Goal: Navigation & Orientation: Find specific page/section

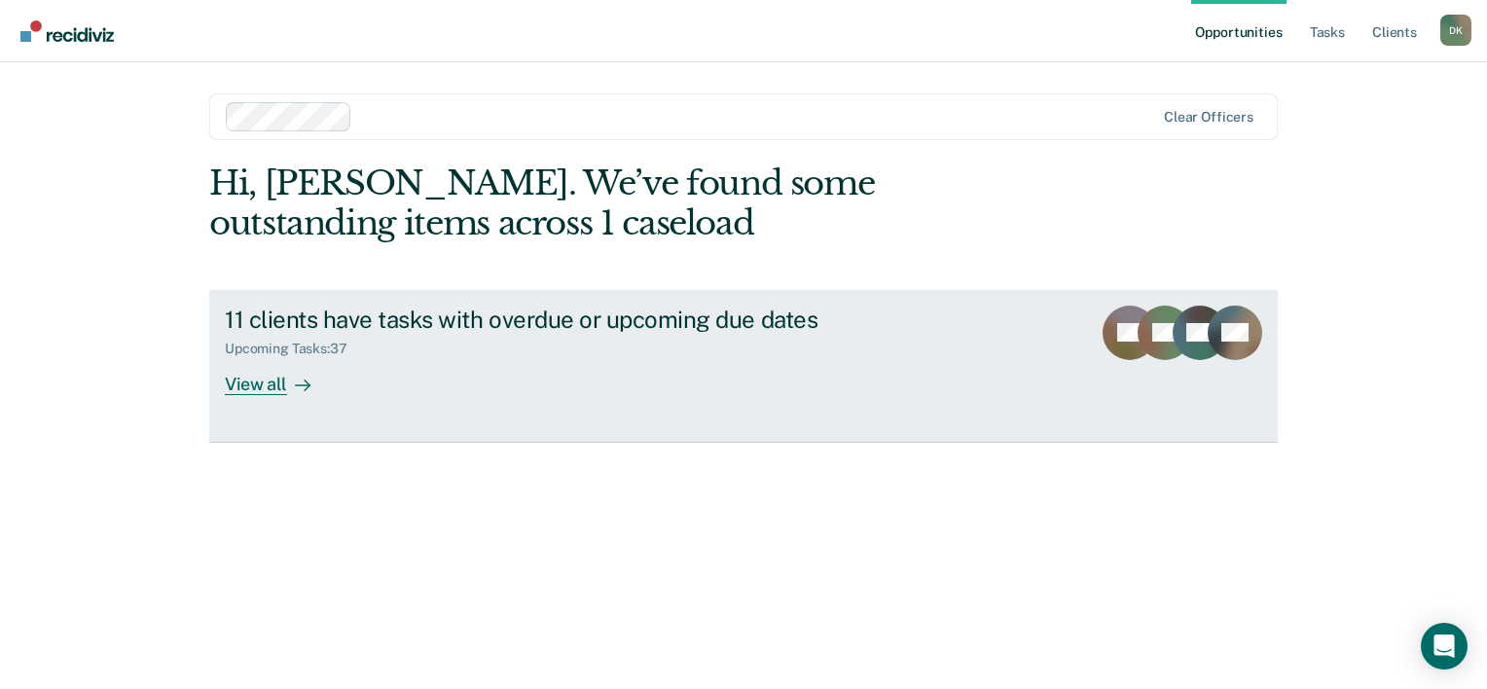
click at [277, 393] on div "View all" at bounding box center [279, 376] width 109 height 38
